Goal: Navigation & Orientation: Find specific page/section

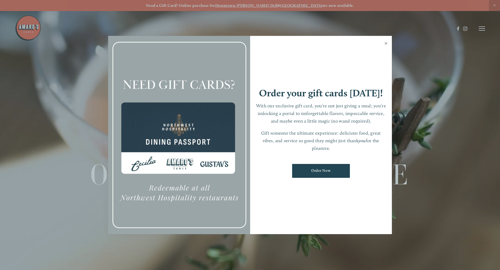
click at [386, 43] on link "Close" at bounding box center [385, 44] width 10 height 15
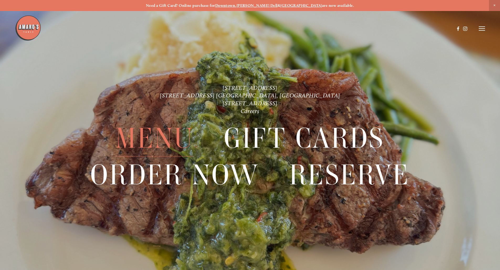
click at [149, 138] on span "Menu" at bounding box center [154, 139] width 78 height 36
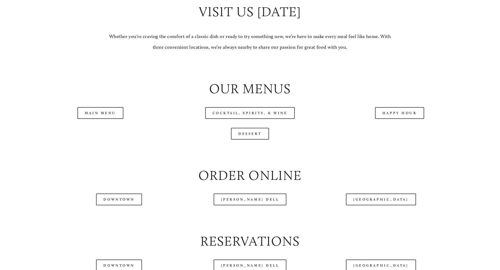
scroll to position [551, 0]
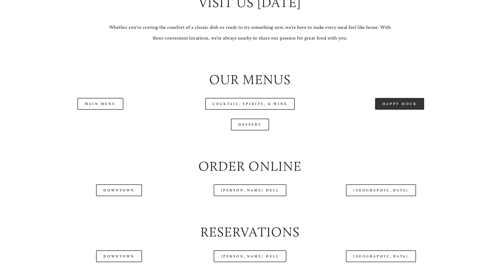
click at [398, 110] on link "Happy Hour" at bounding box center [399, 104] width 49 height 12
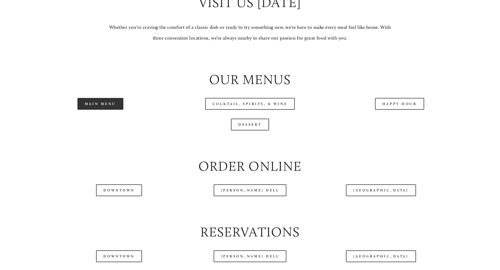
click at [112, 110] on link "Main Menu" at bounding box center [100, 104] width 46 height 12
